Goal: Task Accomplishment & Management: Complete application form

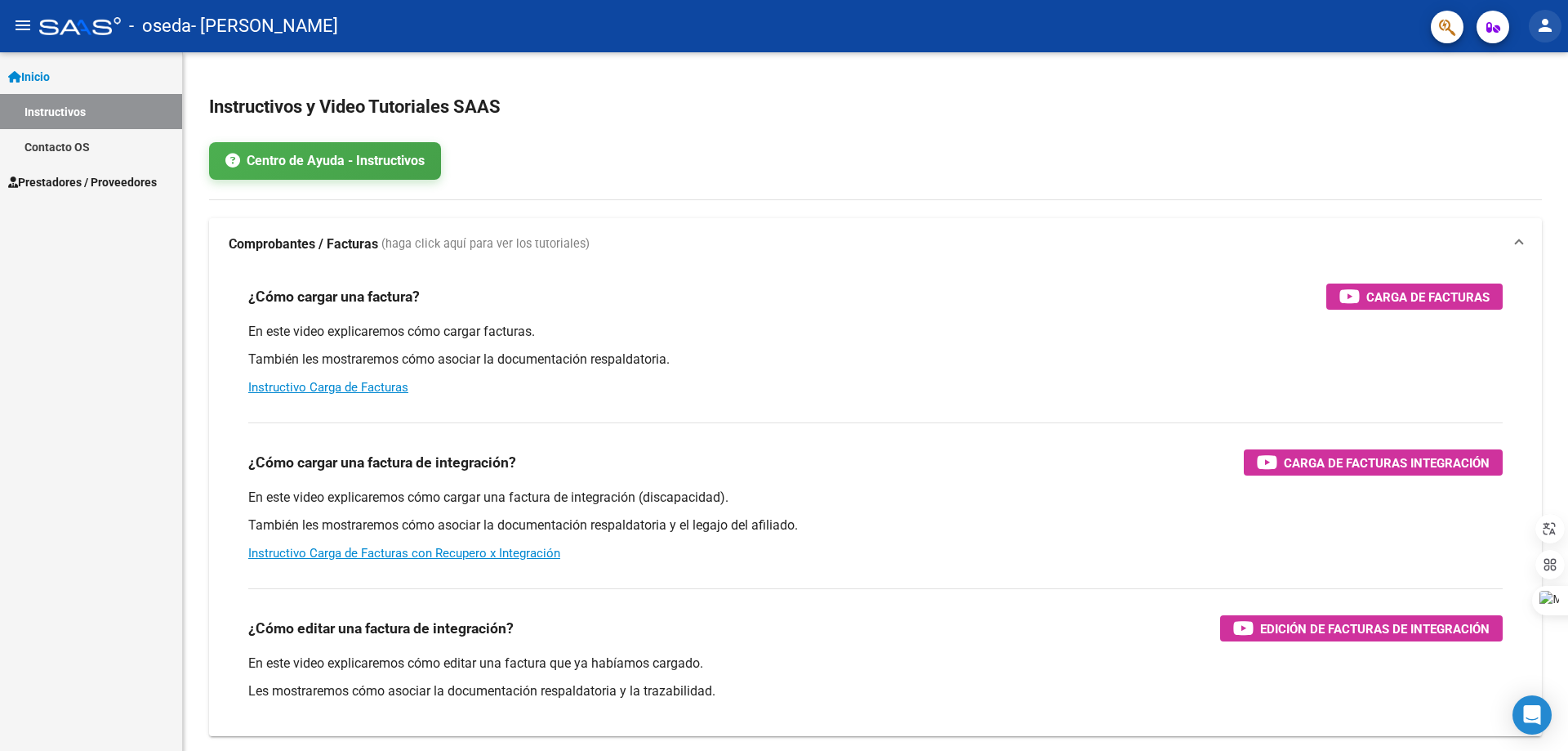
click at [1549, 27] on mat-icon "person" at bounding box center [1545, 25] width 20 height 20
click at [1549, 27] on div at bounding box center [784, 375] width 1568 height 751
click at [57, 177] on span "Prestadores / Proveedores" at bounding box center [82, 182] width 148 height 18
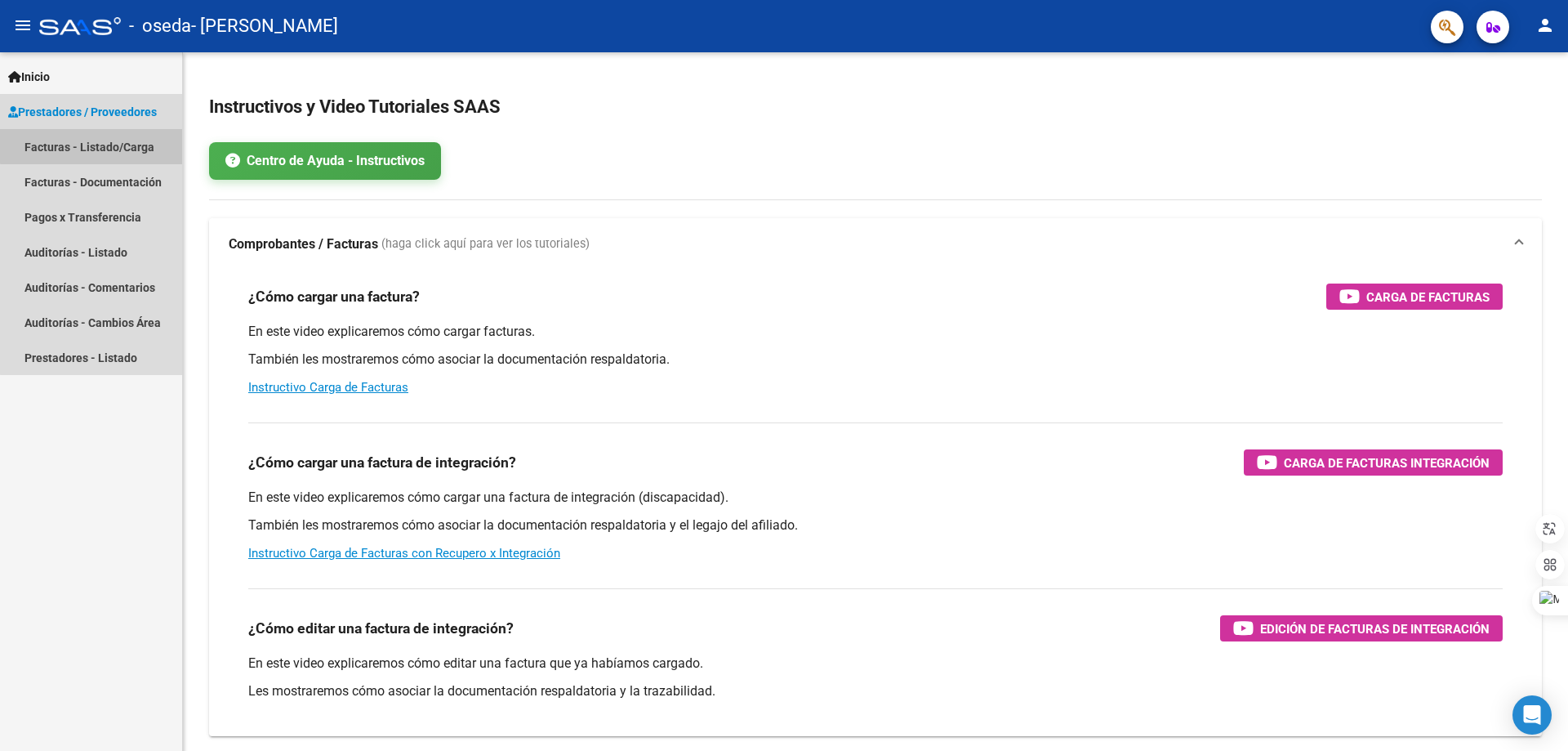
click at [104, 141] on link "Facturas - Listado/Carga" at bounding box center [91, 146] width 182 height 35
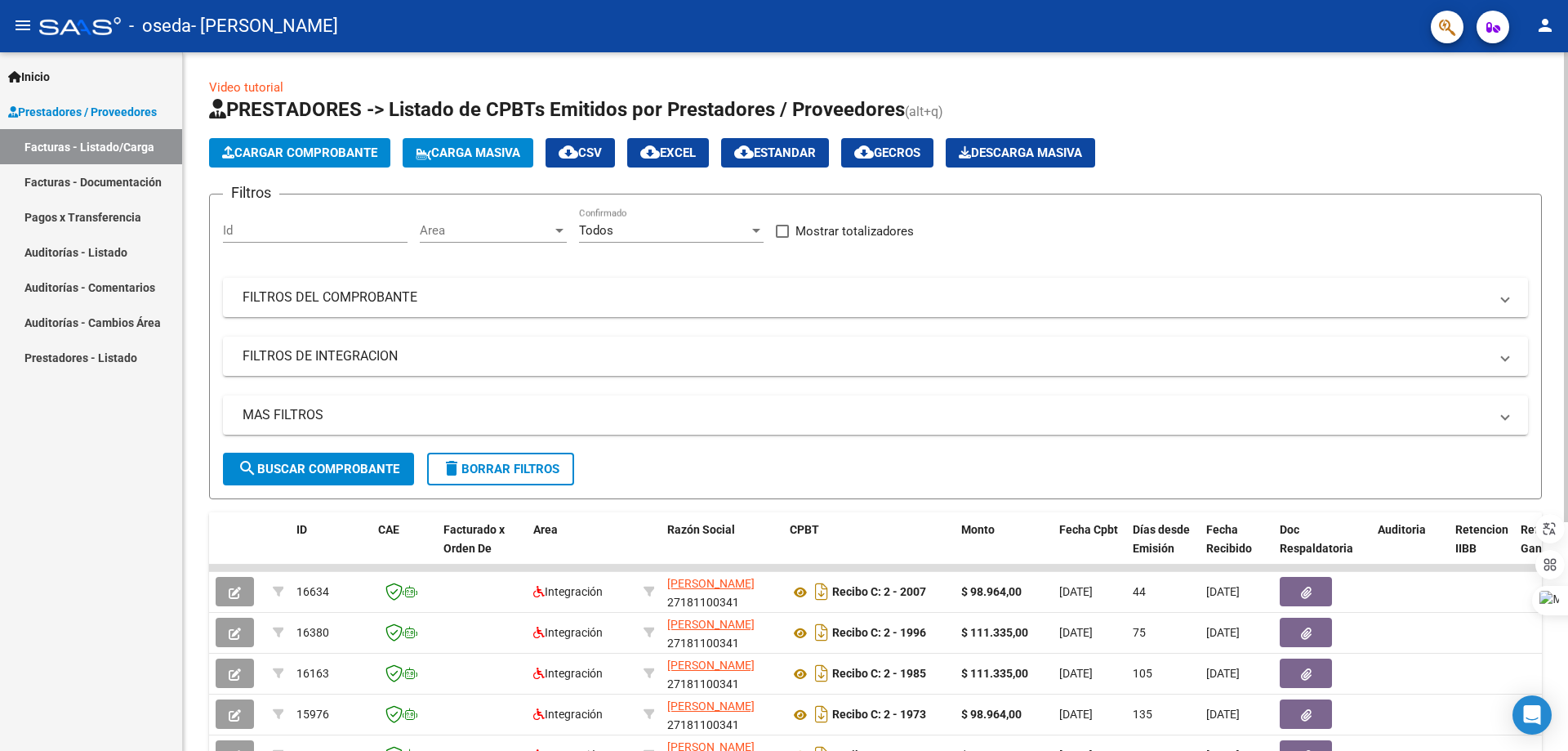
click at [368, 468] on span "search Buscar Comprobante" at bounding box center [318, 468] width 162 height 14
click at [305, 148] on span "Cargar Comprobante" at bounding box center [300, 152] width 155 height 14
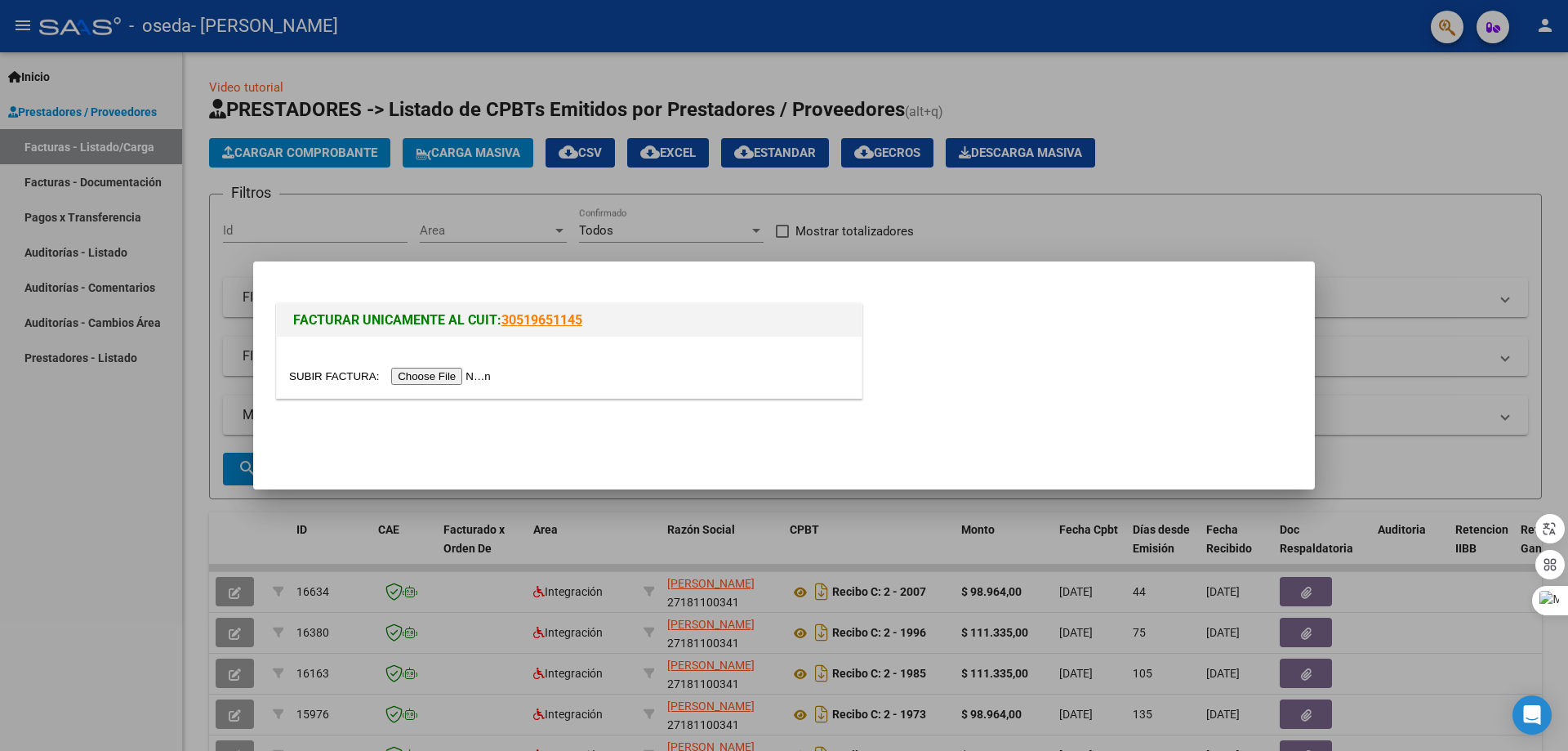
click at [439, 377] on input "file" at bounding box center [393, 376] width 207 height 17
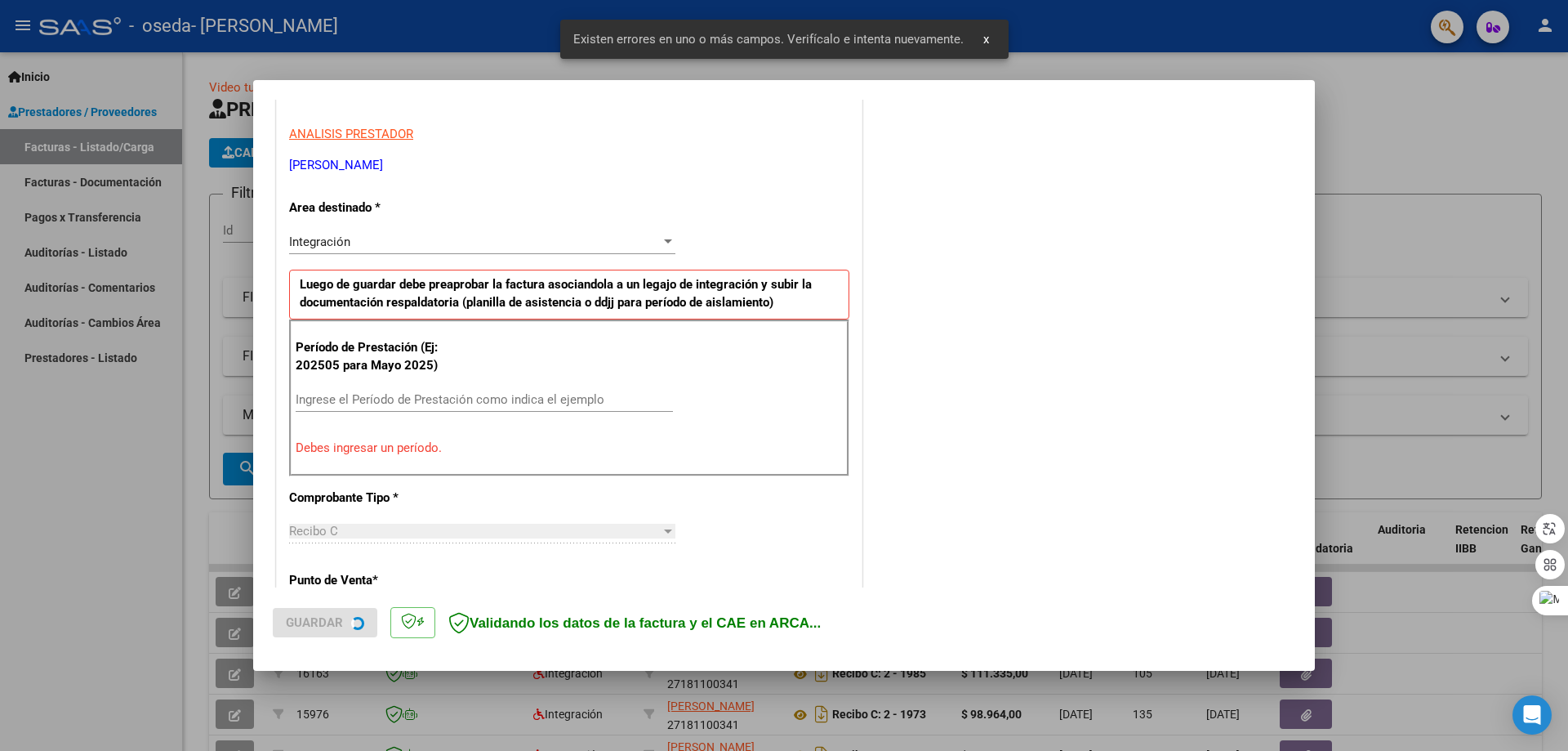
scroll to position [294, 0]
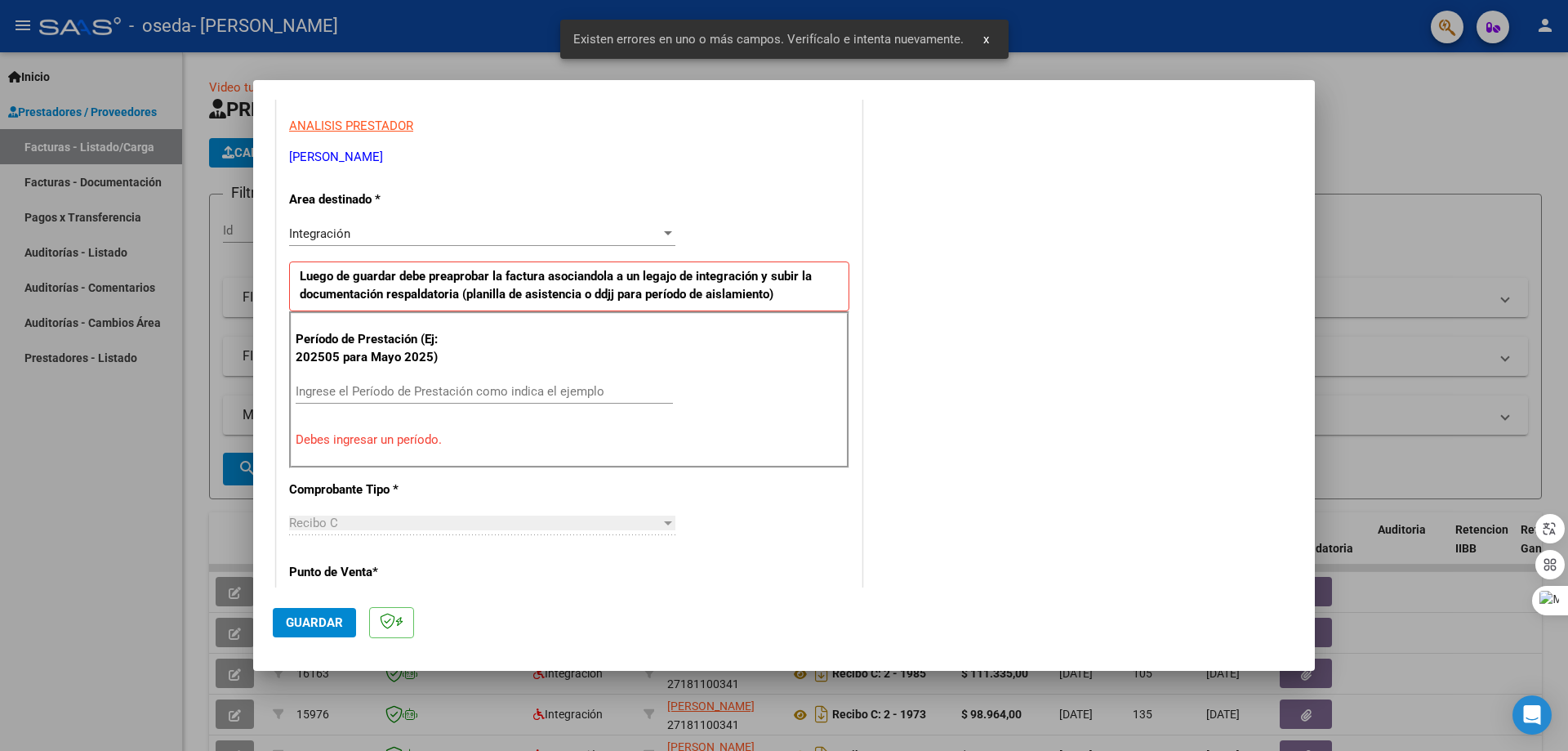
click at [315, 388] on input "Ingrese el Período de Prestación como indica el ejemplo" at bounding box center [484, 390] width 378 height 14
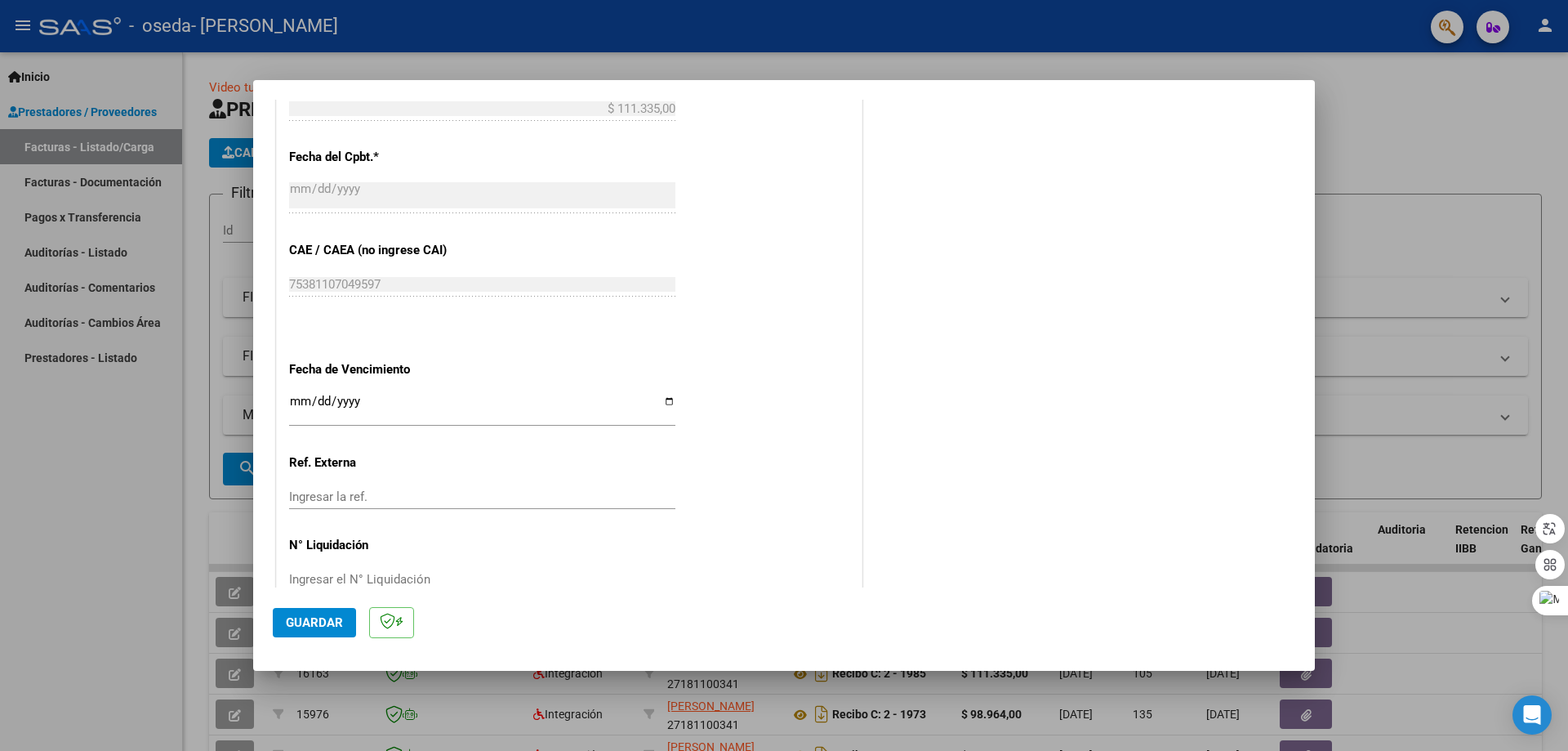
scroll to position [950, 0]
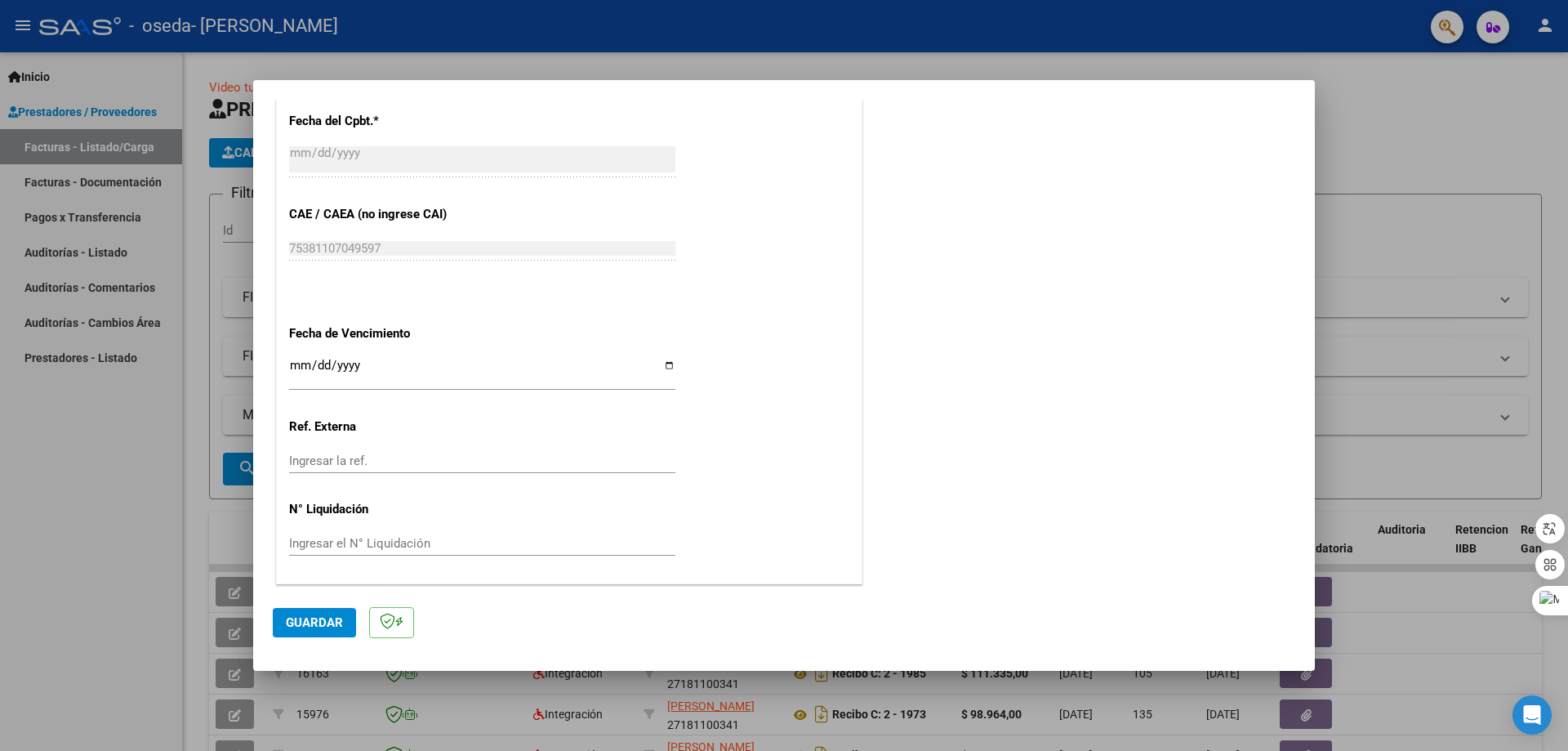
type input "202509"
click at [300, 364] on input "Ingresar la fecha" at bounding box center [482, 372] width 386 height 26
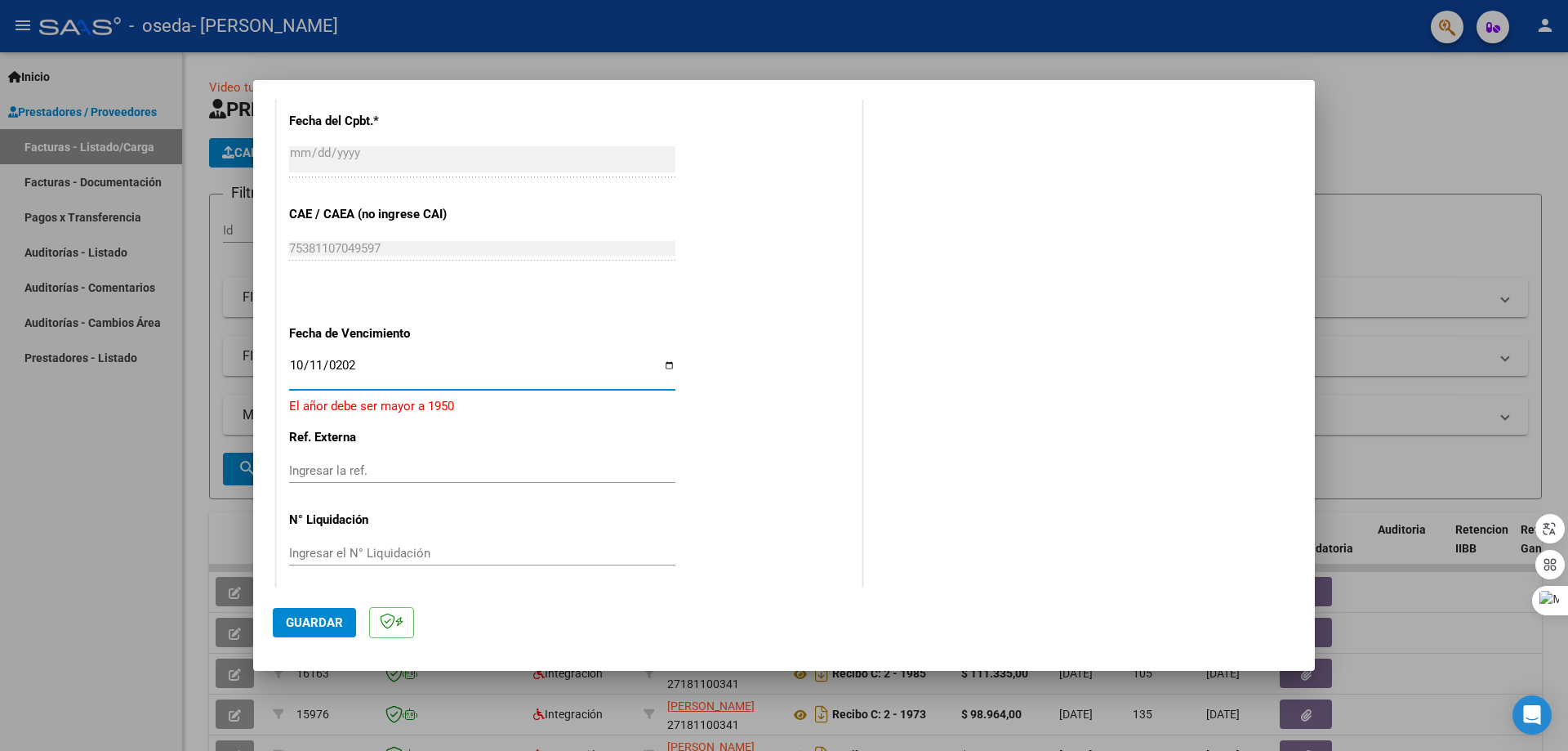
type input "[DATE]"
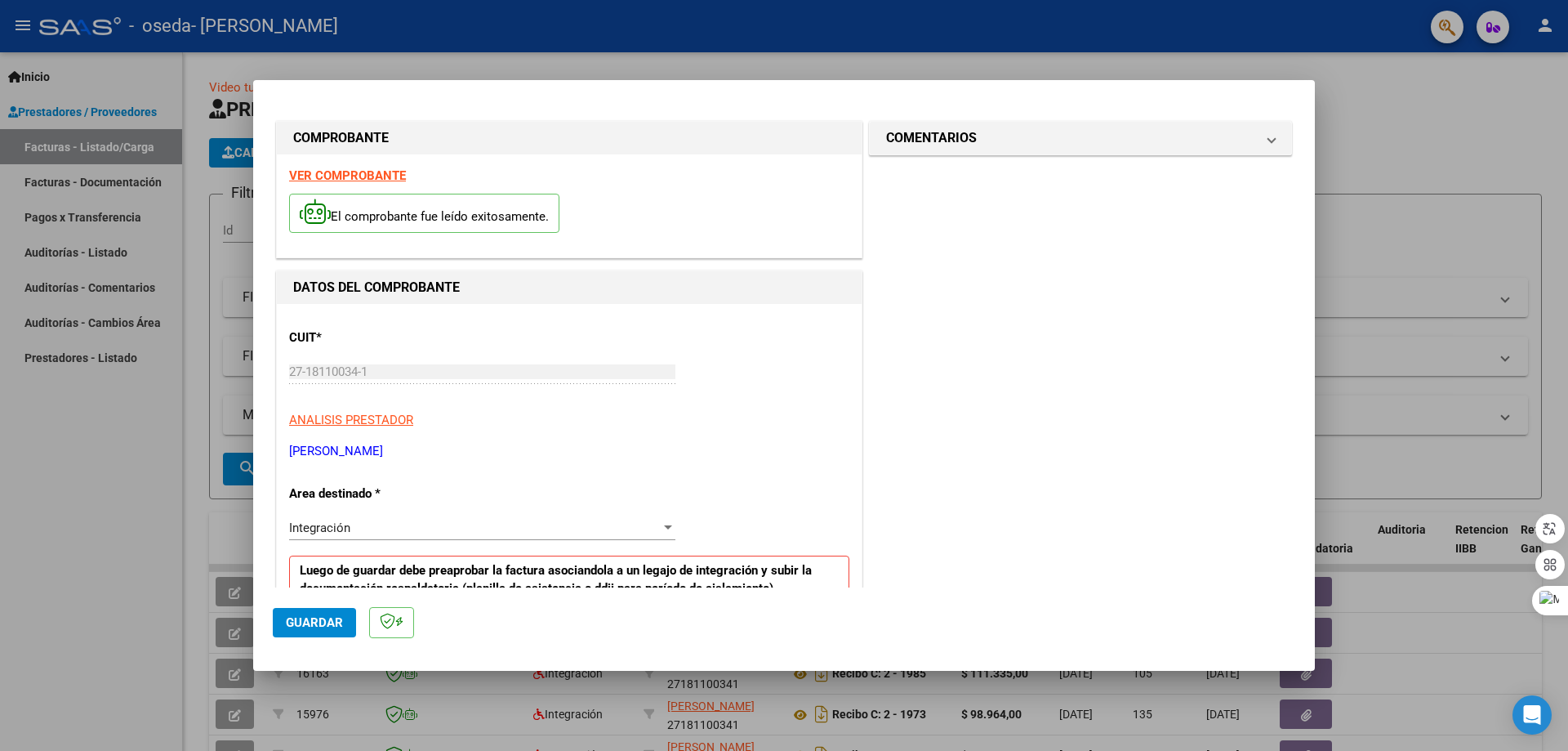
scroll to position [572, 0]
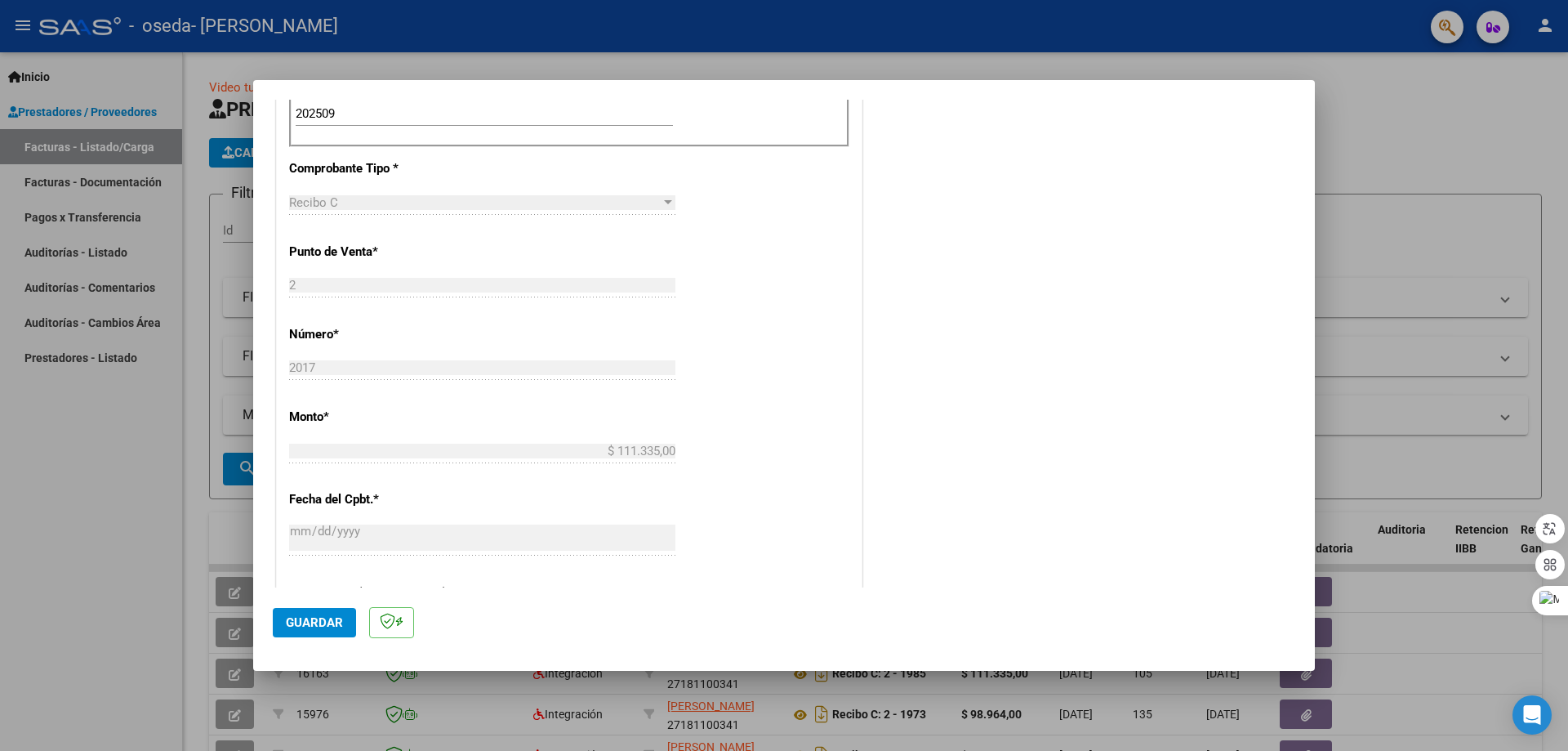
click at [323, 625] on span "Guardar" at bounding box center [314, 622] width 57 height 14
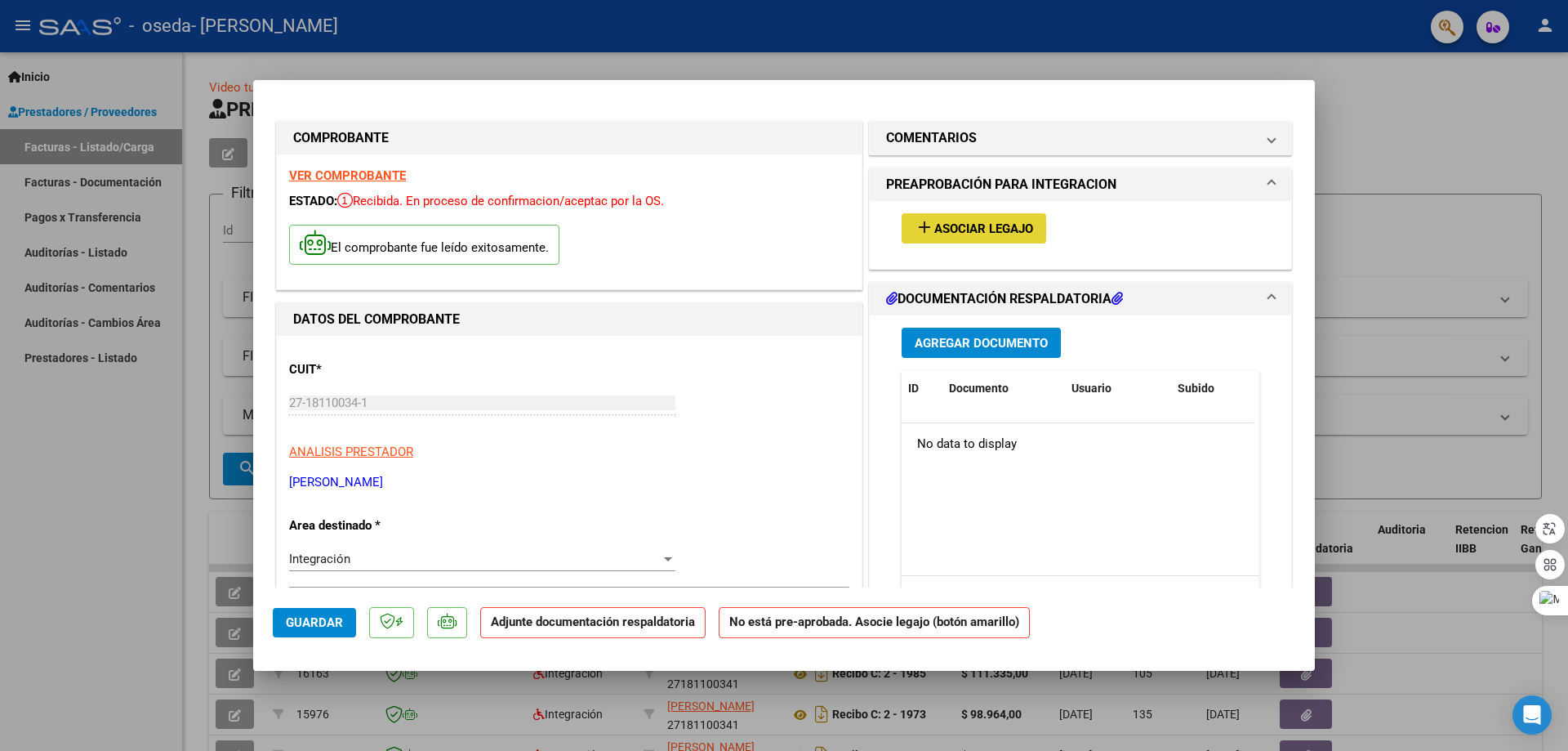
click at [974, 225] on span "Asociar Legajo" at bounding box center [983, 228] width 98 height 14
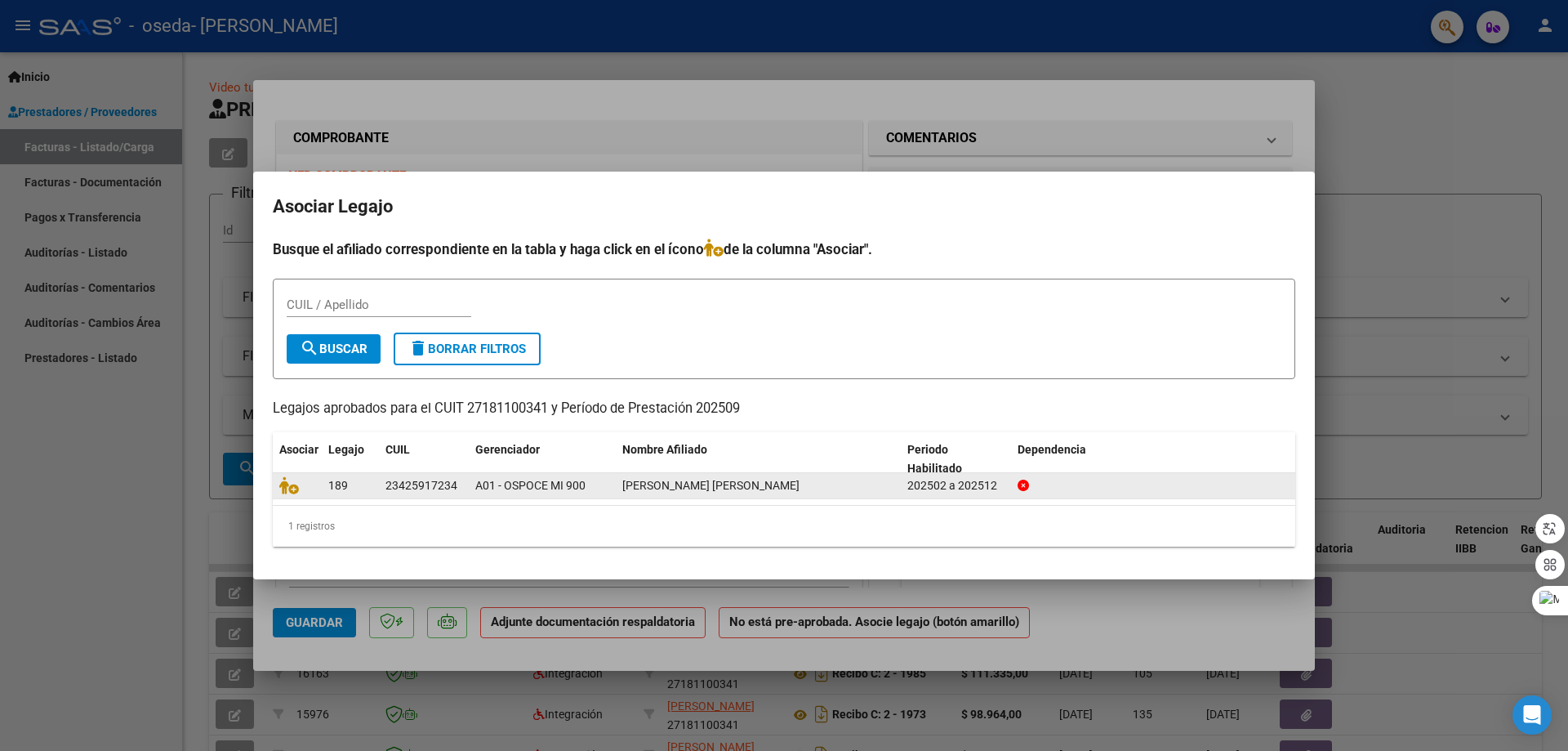
click at [310, 485] on div at bounding box center [297, 485] width 36 height 19
click at [295, 485] on icon at bounding box center [288, 485] width 20 height 18
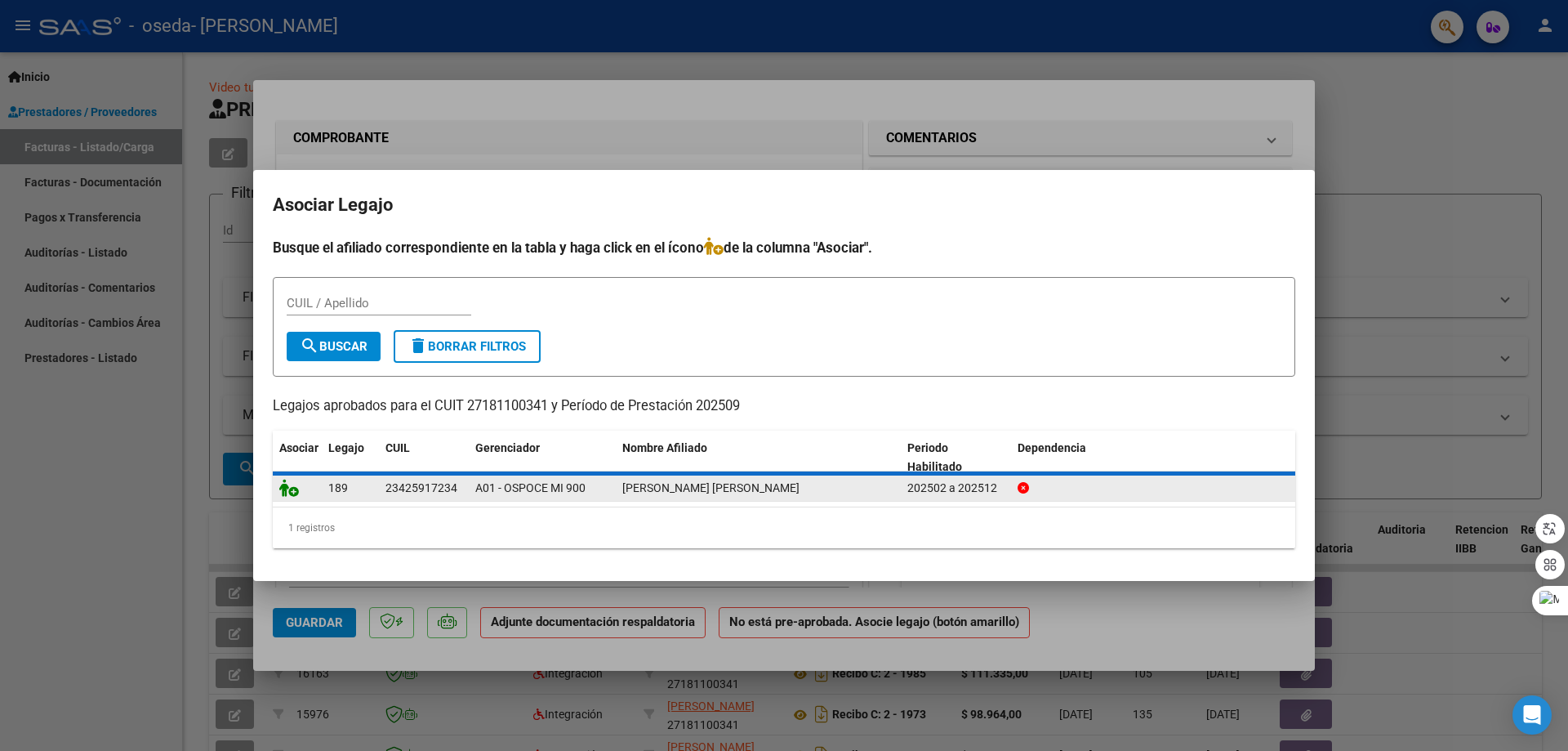
click at [294, 485] on icon at bounding box center [288, 487] width 20 height 18
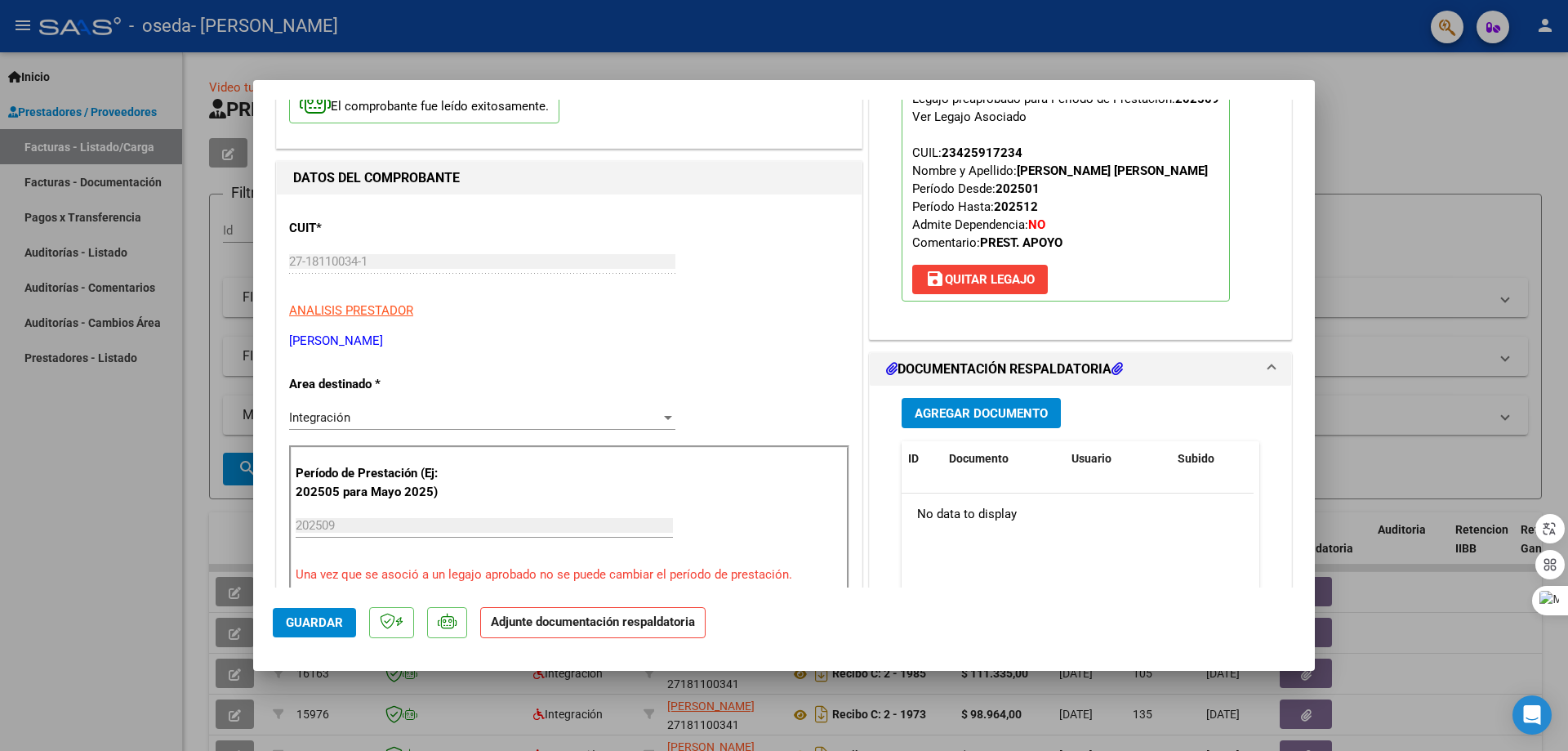
scroll to position [164, 0]
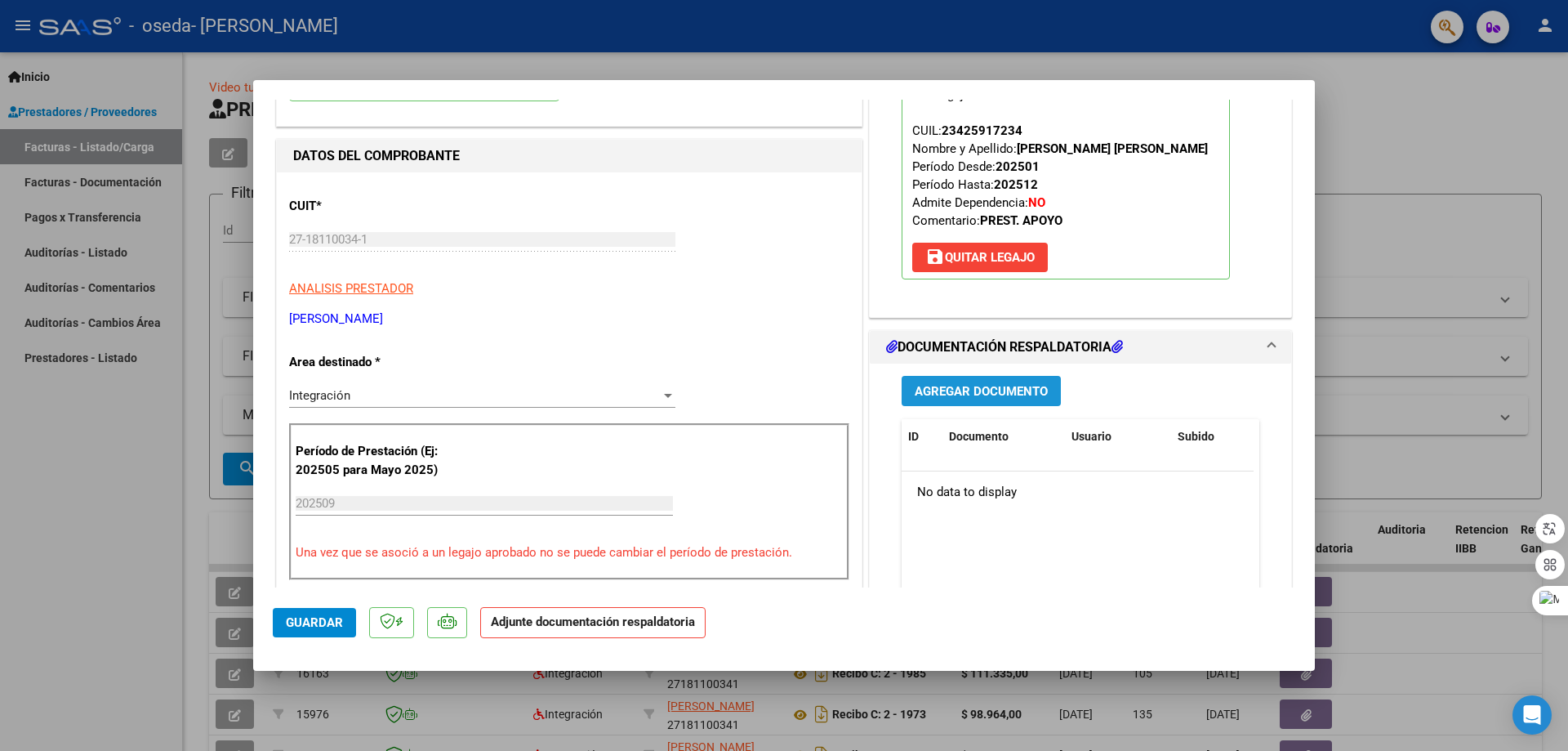
click at [1005, 386] on span "Agregar Documento" at bounding box center [981, 390] width 133 height 14
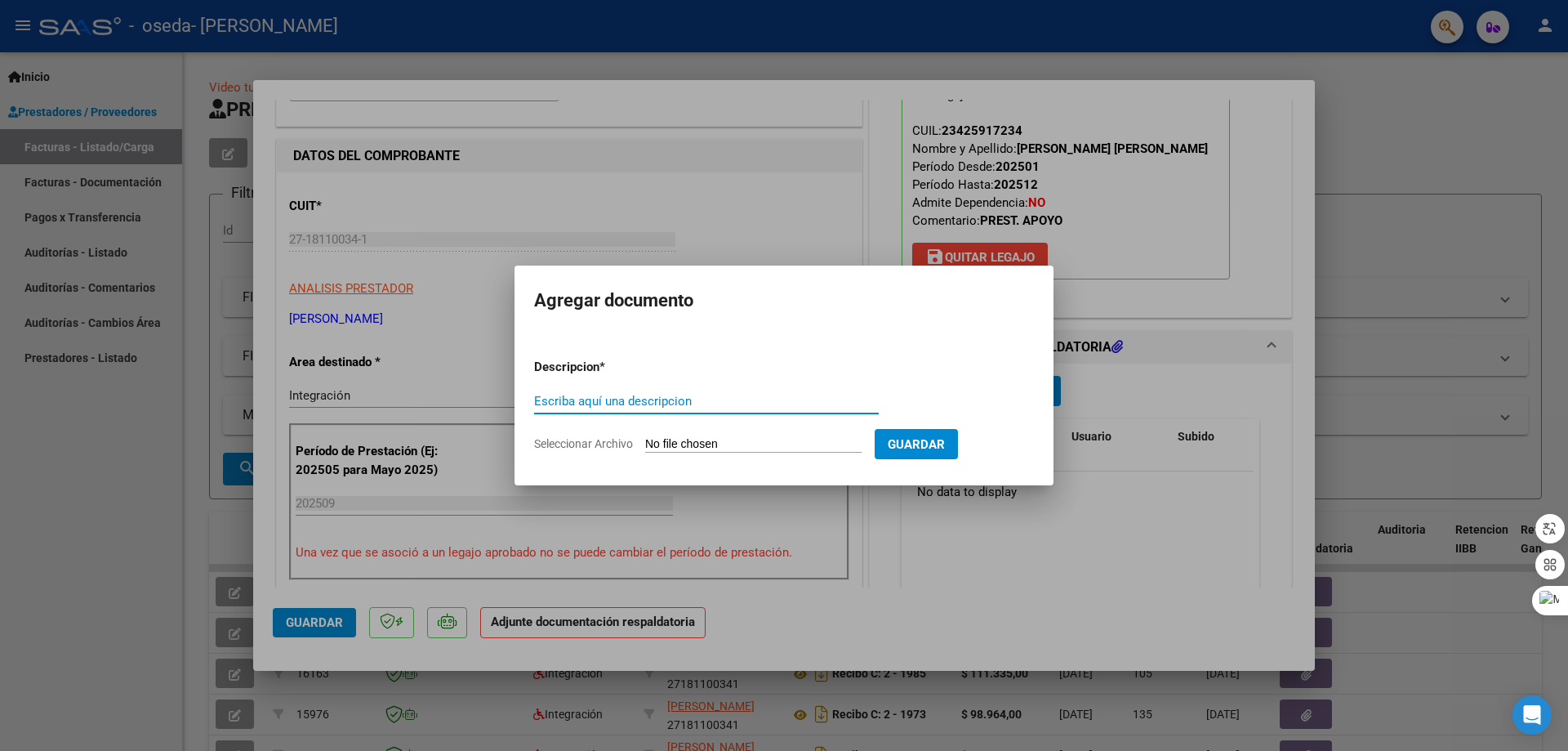
click at [576, 403] on input "Escriba aquí una descripcion" at bounding box center [707, 401] width 344 height 14
type input "planilla de asistencia"
click at [737, 443] on input "Seleccionar Archivo" at bounding box center [753, 445] width 216 height 15
type input "C:\fakepath\planilla [PERSON_NAME] septiembre 2025.pdf"
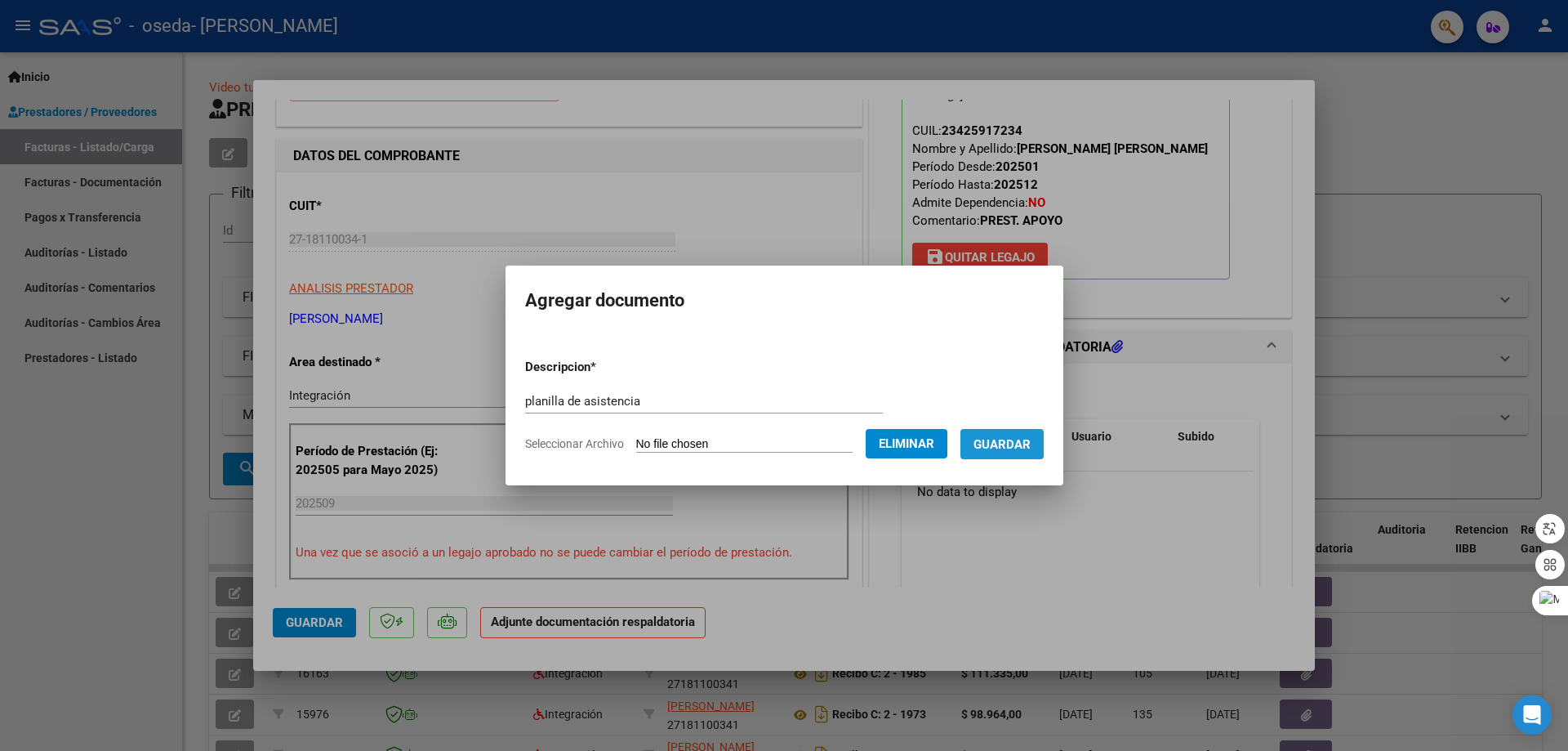
click at [1015, 445] on span "Guardar" at bounding box center [1002, 444] width 57 height 14
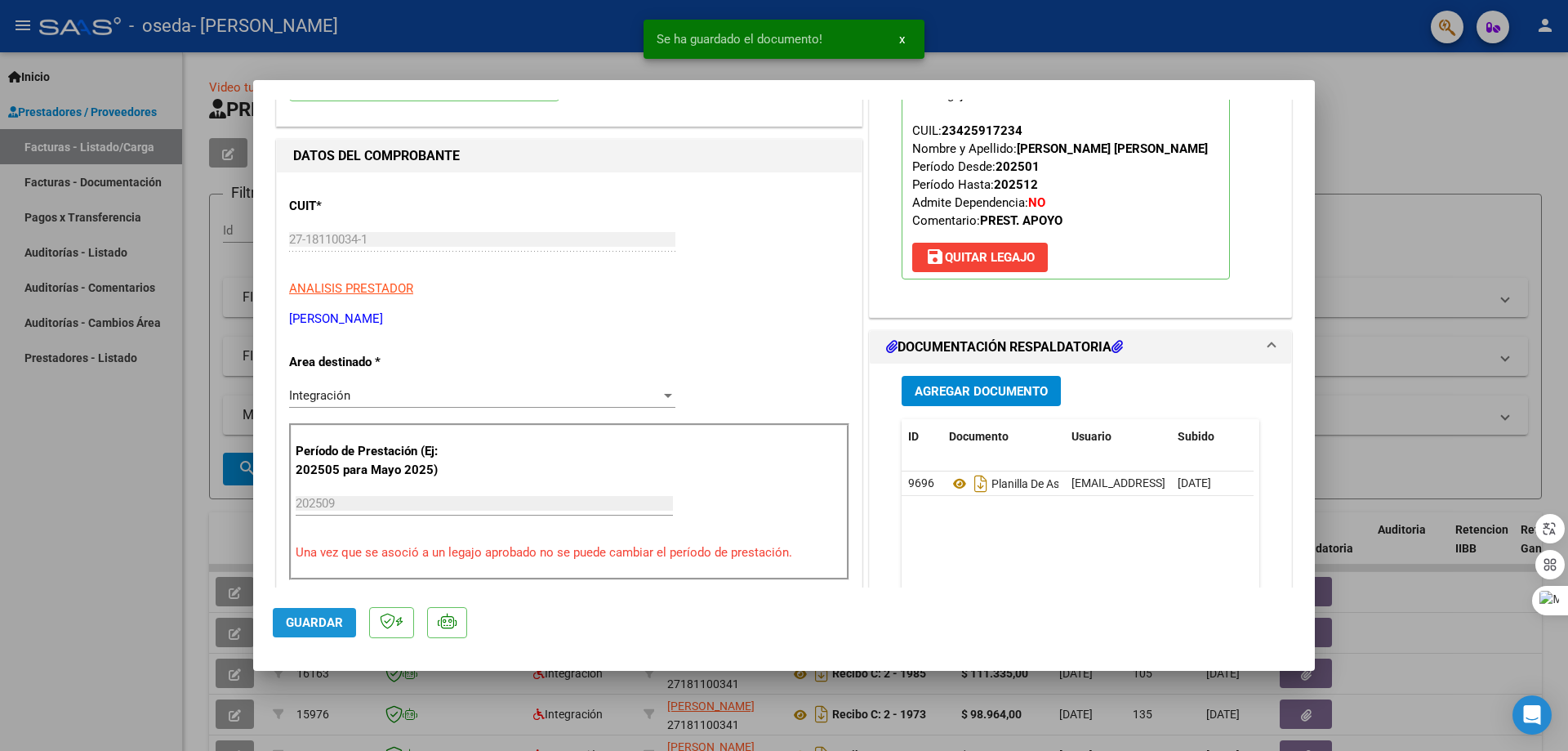
click at [333, 619] on span "Guardar" at bounding box center [314, 622] width 57 height 14
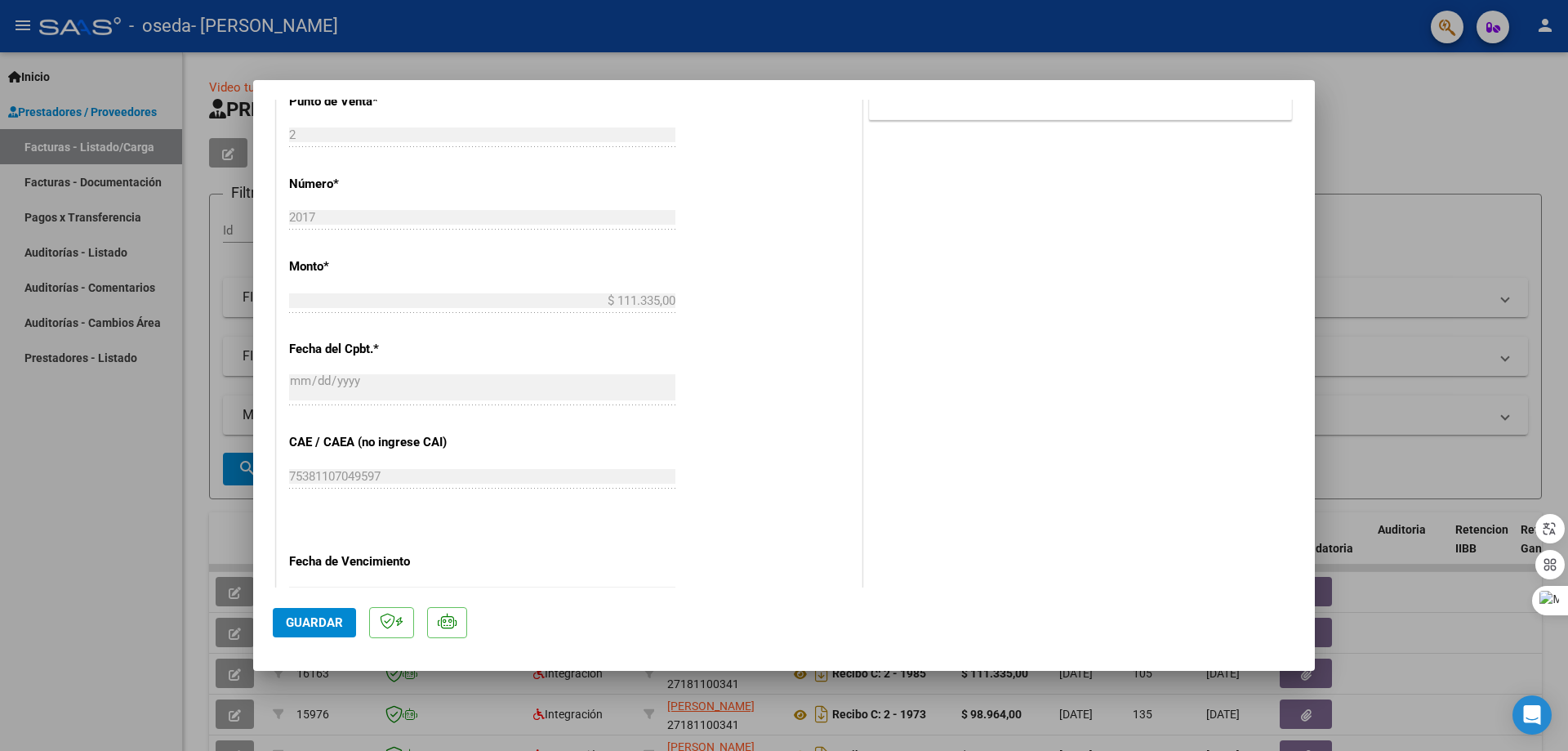
scroll to position [566, 0]
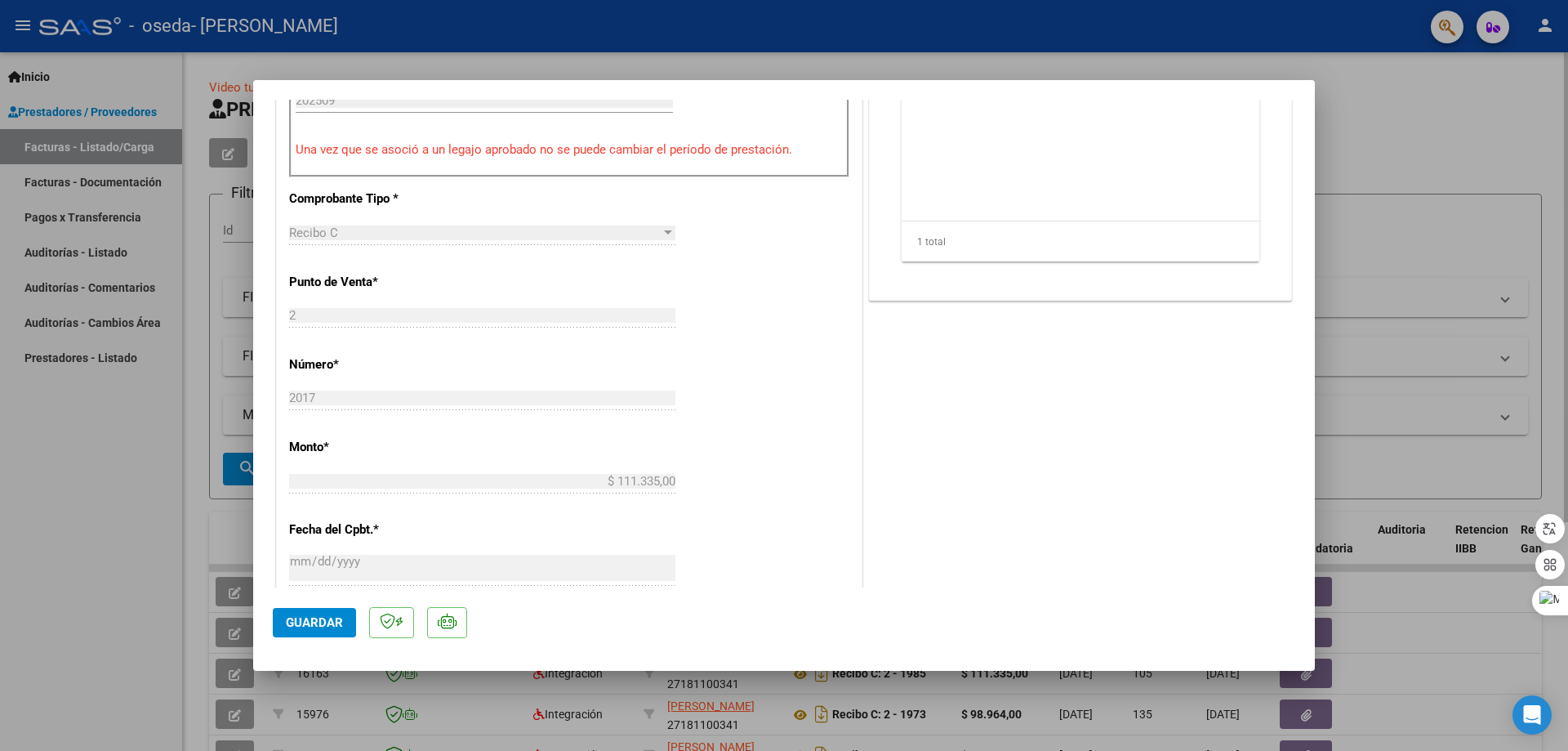
click at [1460, 142] on div at bounding box center [784, 375] width 1568 height 751
type input "$ 0,00"
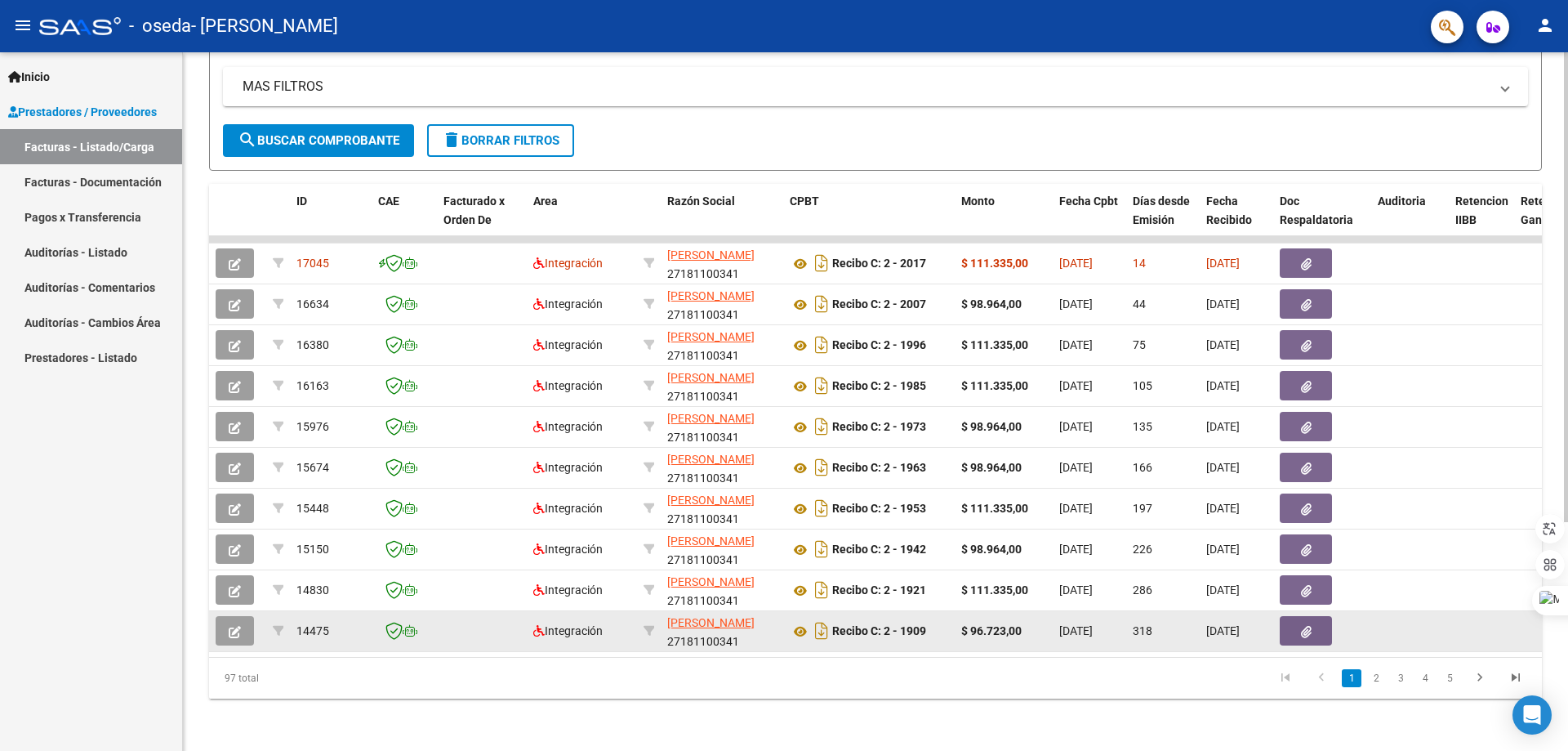
scroll to position [340, 0]
